Goal: Task Accomplishment & Management: Complete application form

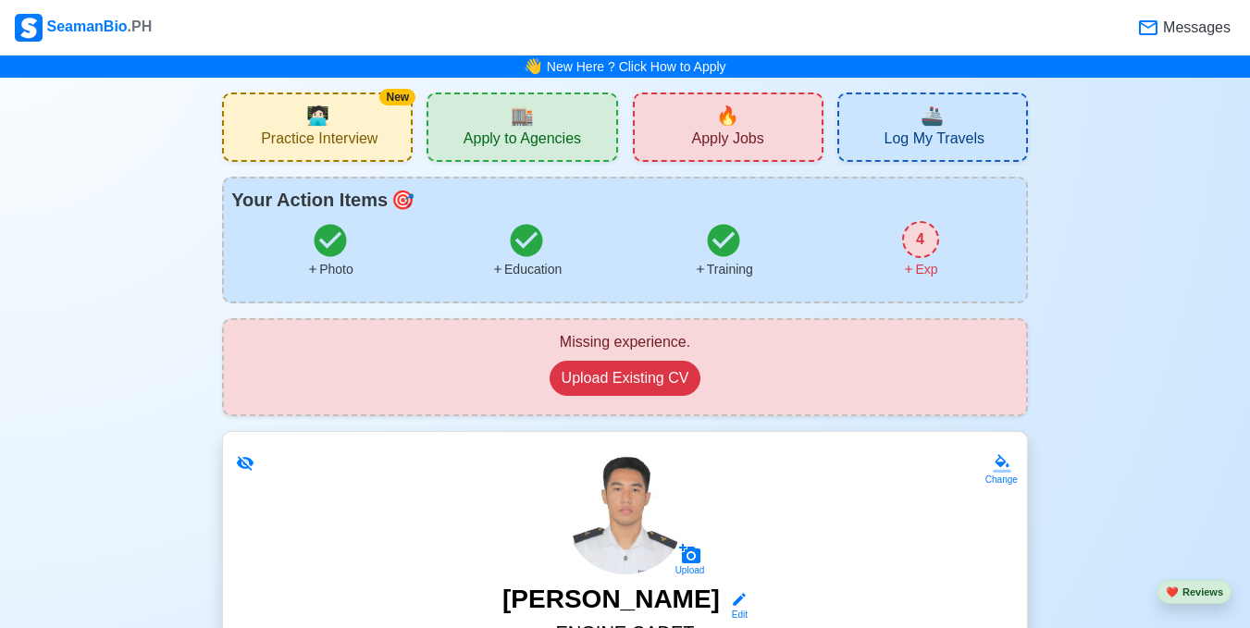
click at [692, 107] on div "🔥 Apply Jobs" at bounding box center [728, 127] width 191 height 69
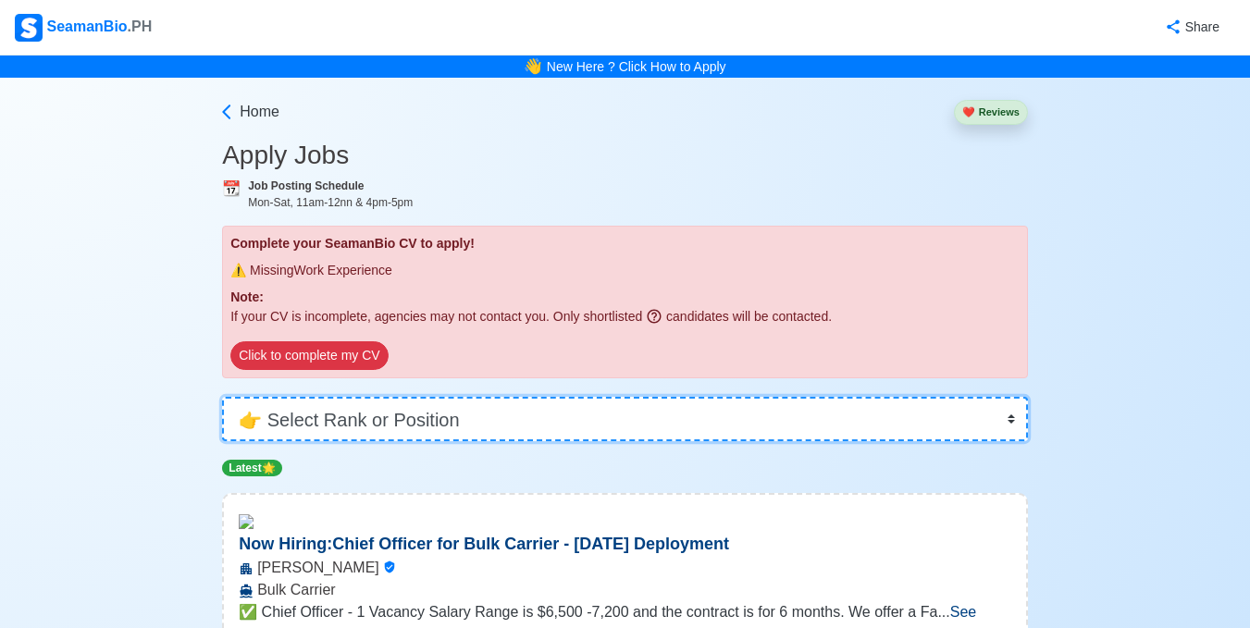
click at [596, 419] on select "👉 Select Rank or Position Master Chief Officer 2nd Officer 3rd Officer Junior O…" at bounding box center [625, 419] width 806 height 44
select select "Cadet"
click at [222, 397] on select "👉 Select Rank or Position Master Chief Officer 2nd Officer 3rd Officer Junior O…" at bounding box center [625, 419] width 806 height 44
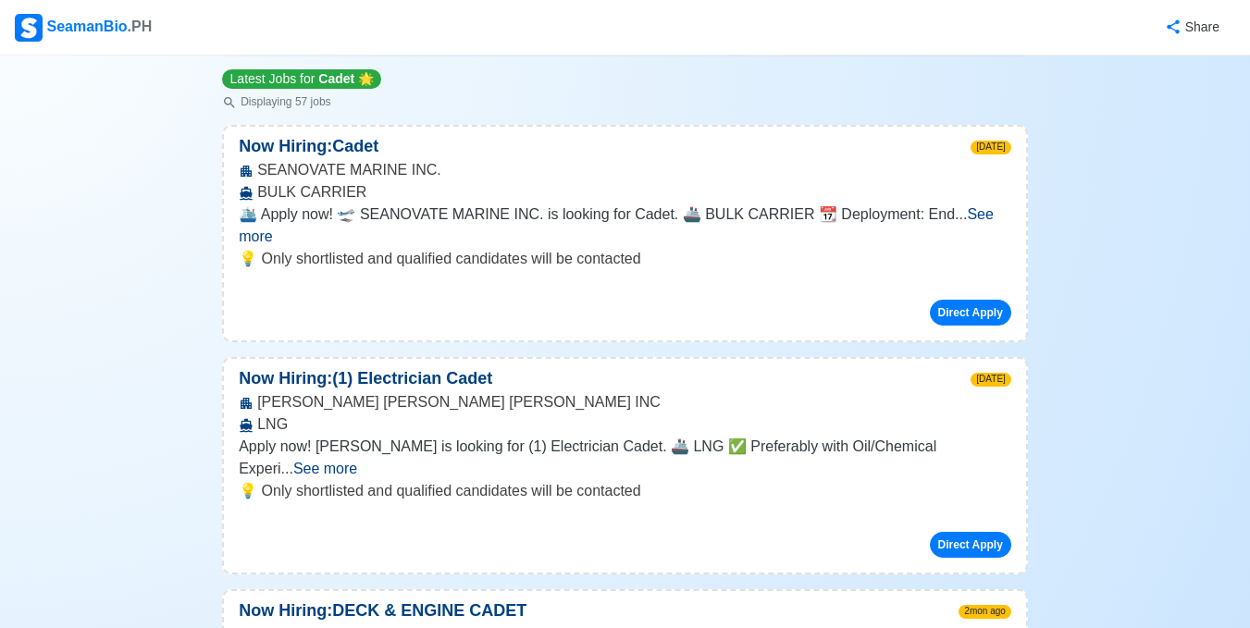
scroll to position [226, 0]
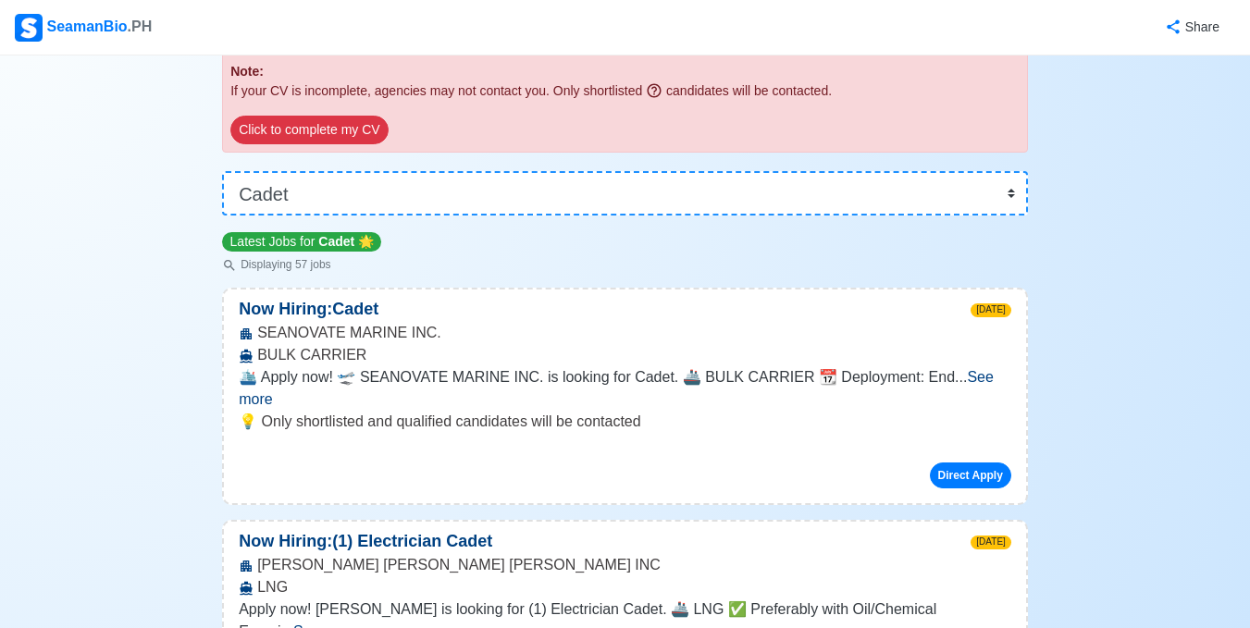
click at [974, 384] on span "See more" at bounding box center [616, 388] width 755 height 38
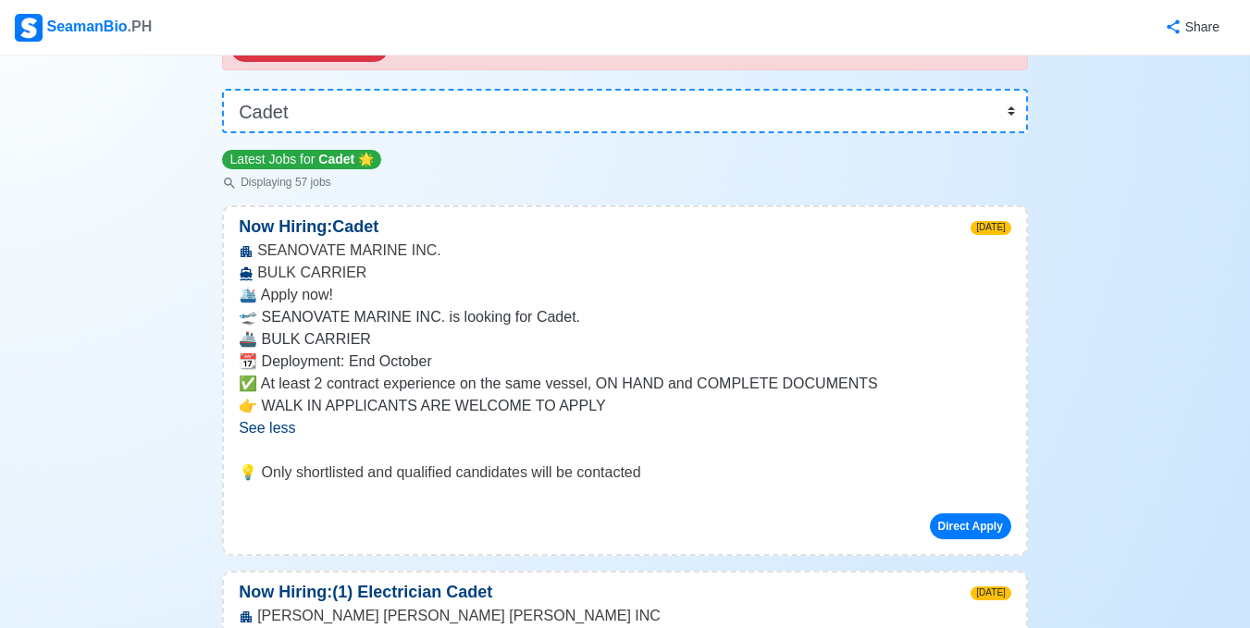
scroll to position [390, 0]
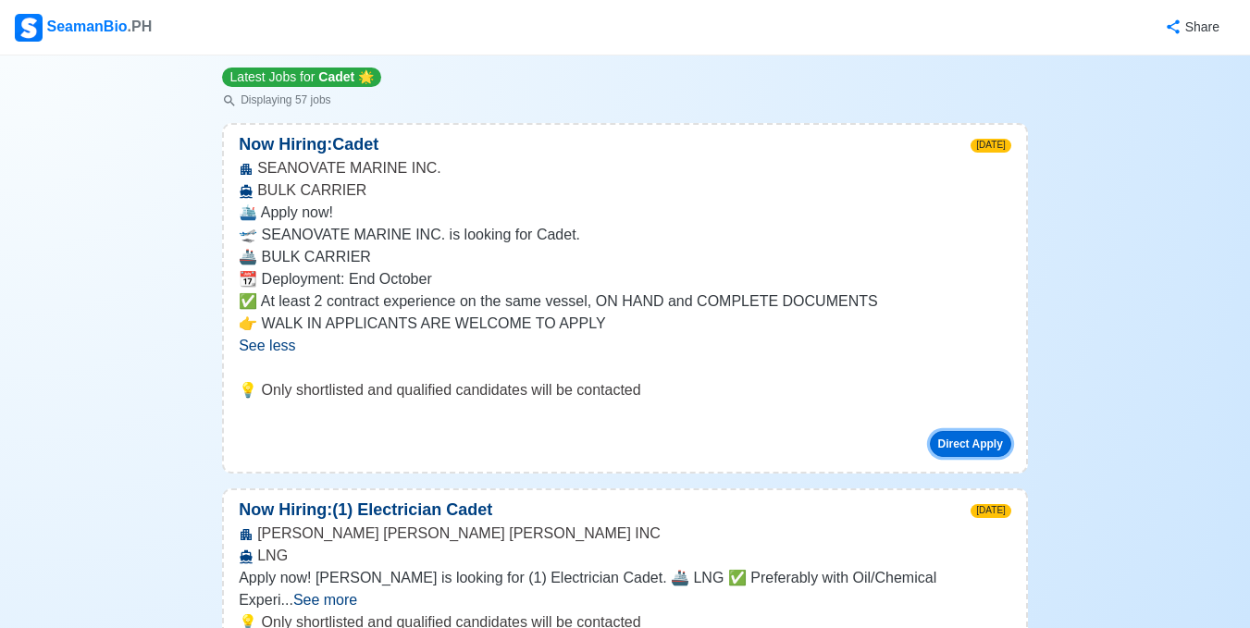
click at [942, 439] on button "Direct Apply" at bounding box center [970, 444] width 81 height 26
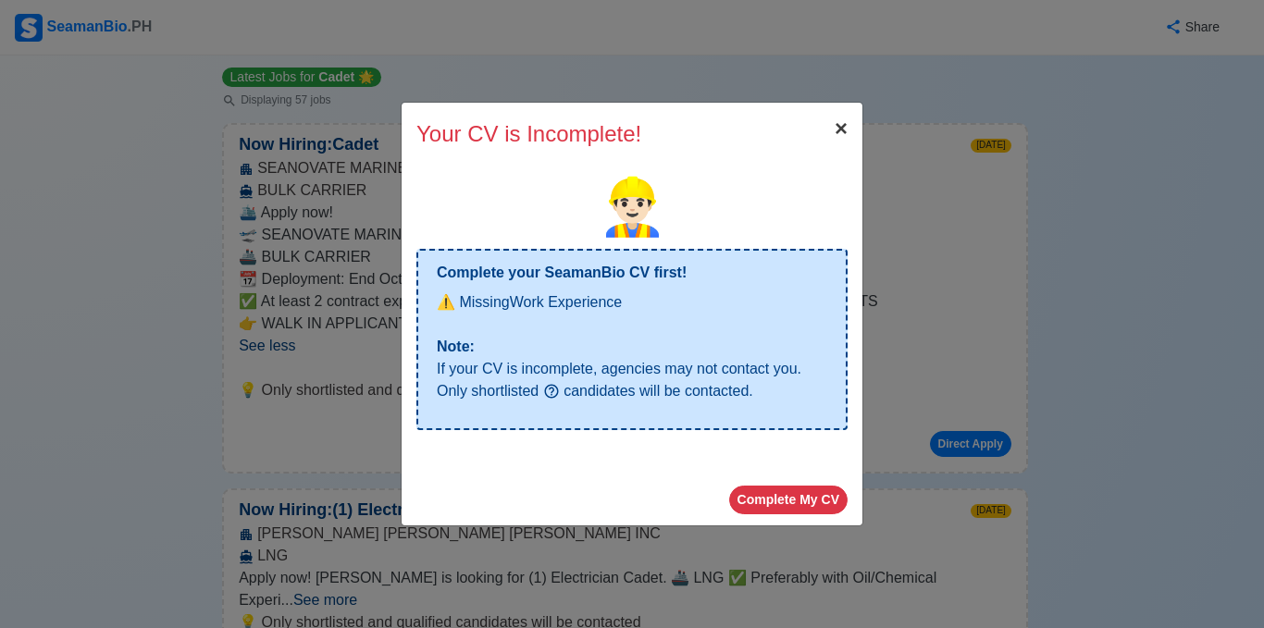
click at [835, 131] on span "×" at bounding box center [840, 128] width 13 height 25
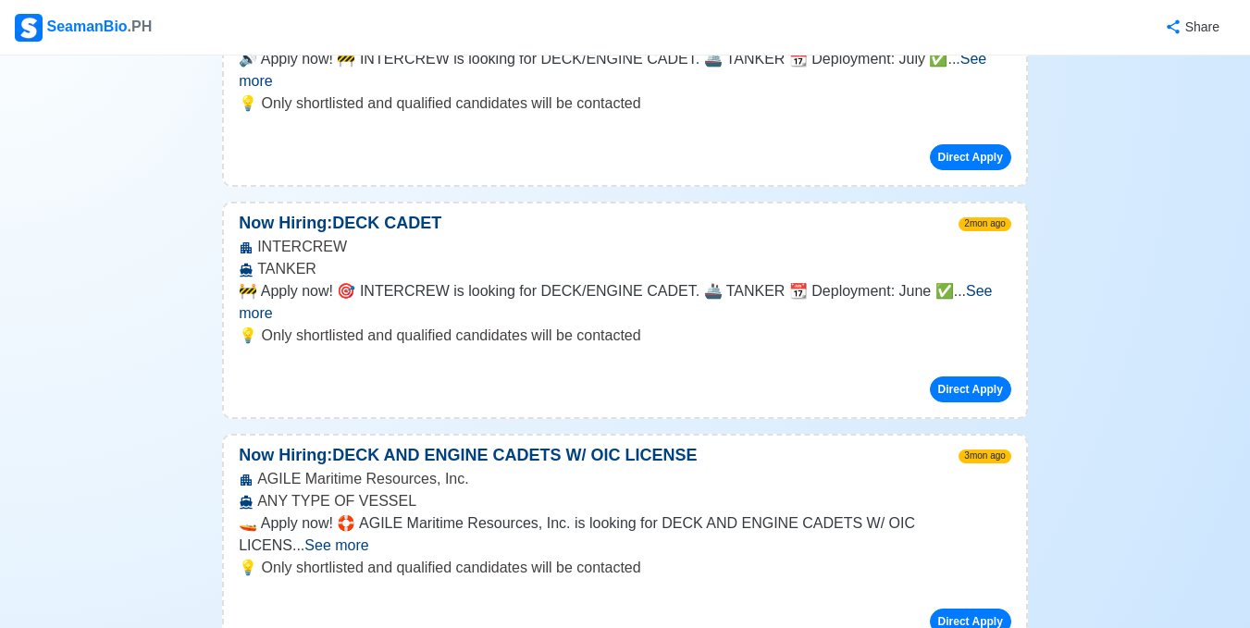
scroll to position [2018, 0]
